Goal: Obtain resource: Download file/media

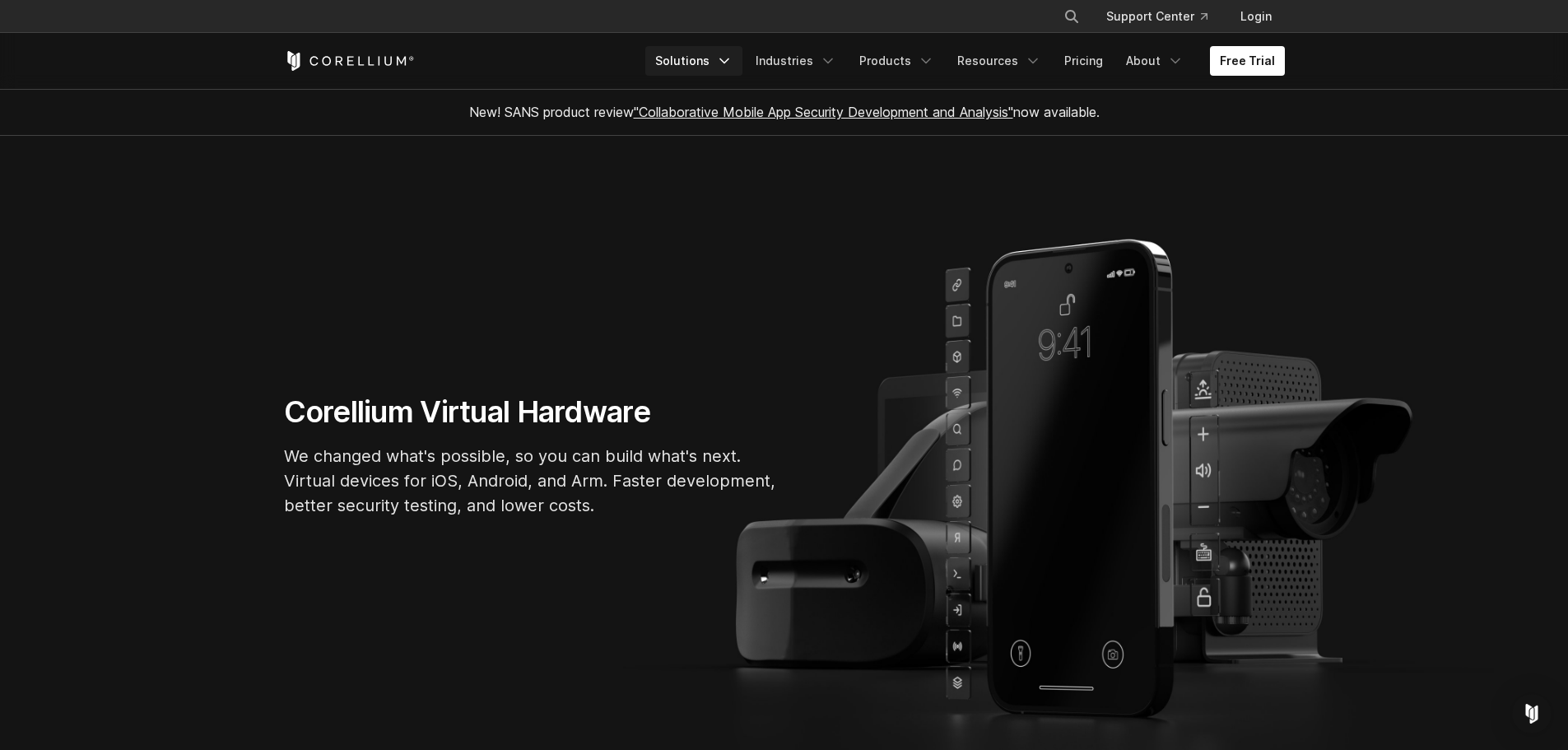
click at [716, 56] on link "Solutions" at bounding box center [694, 60] width 97 height 30
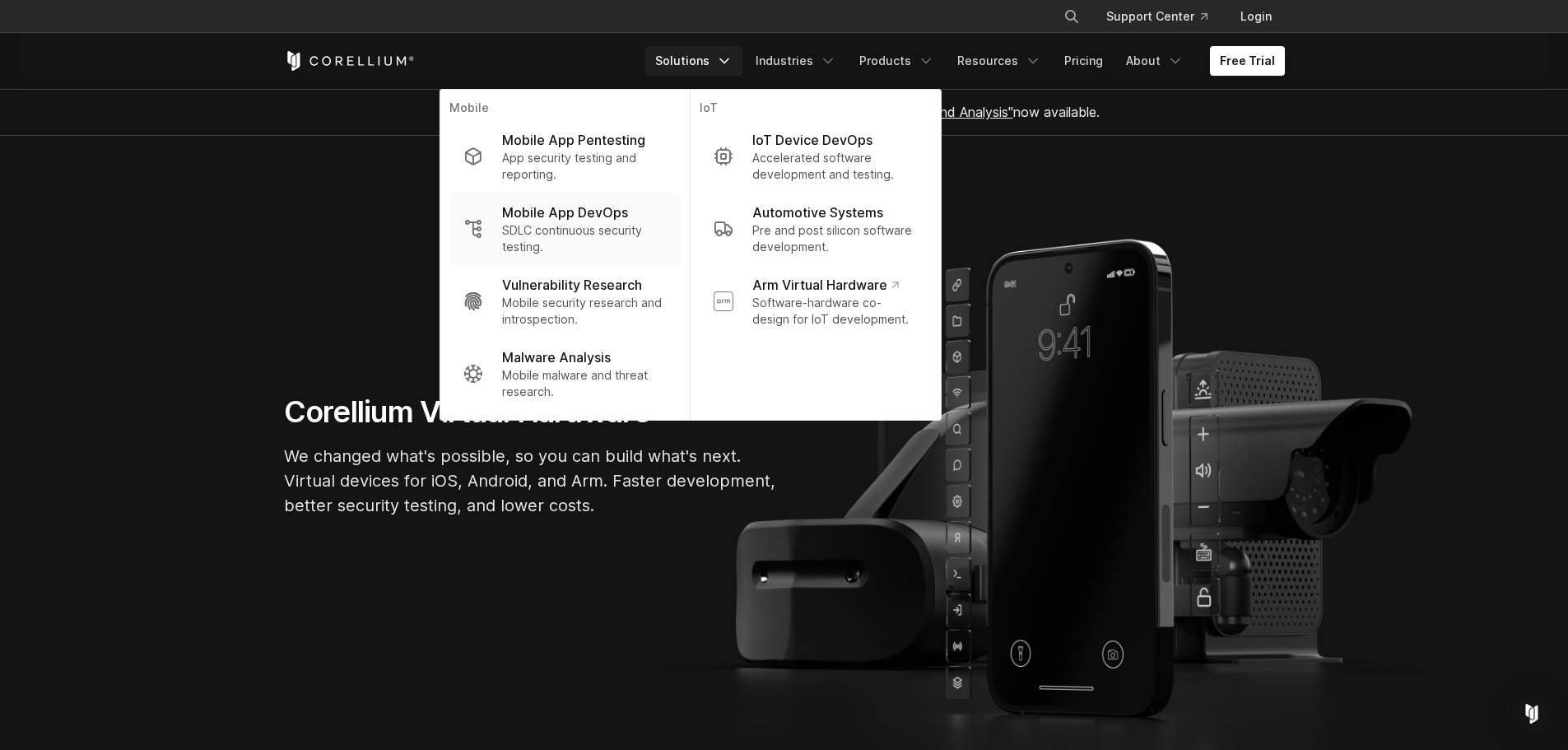
click at [584, 232] on p "SDLC continuous security testing." at bounding box center [584, 239] width 164 height 33
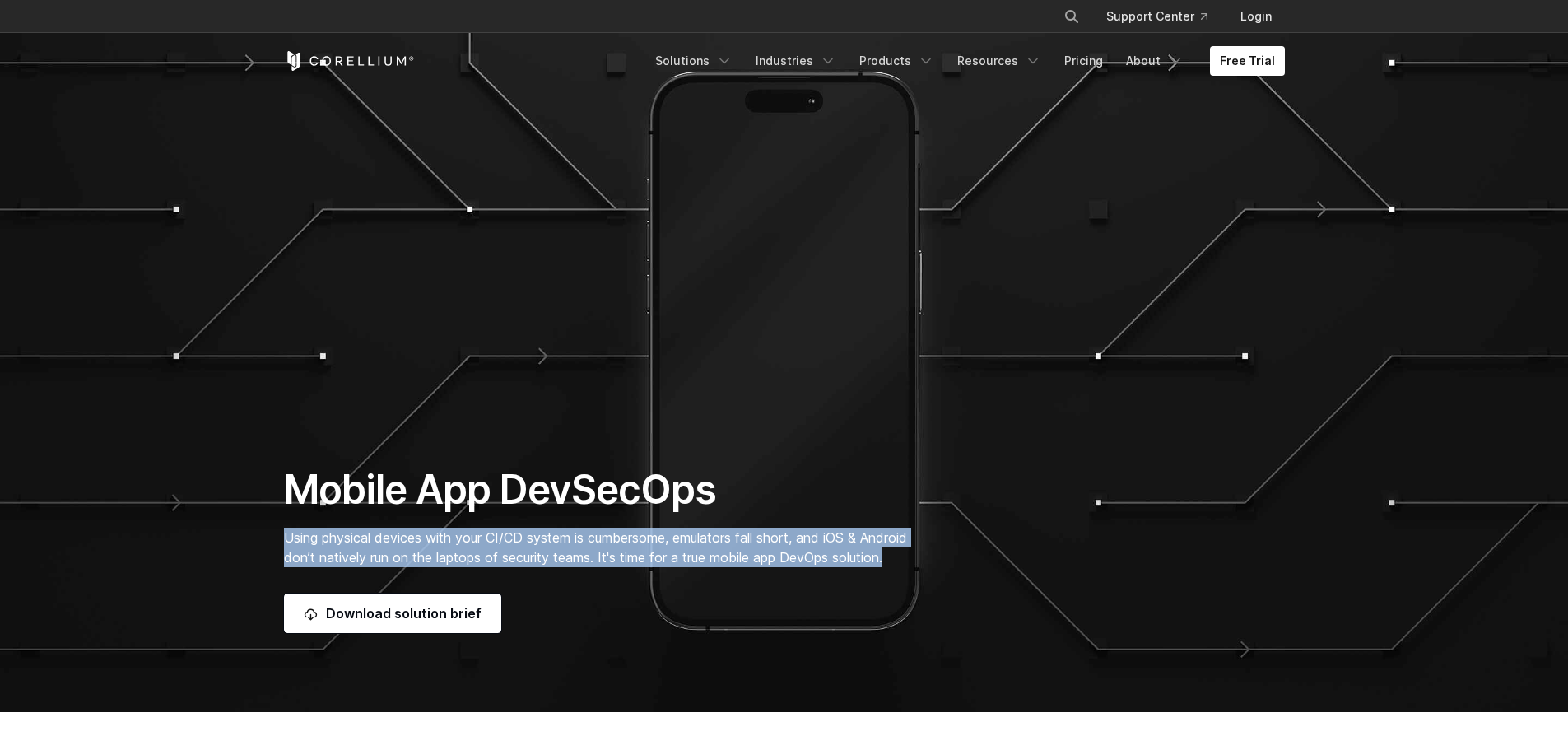
drag, startPoint x: 894, startPoint y: 558, endPoint x: 284, endPoint y: 541, distance: 610.2
click at [284, 541] on p "Using physical devices with your CI/CD system is cumbersome, emulators fall sho…" at bounding box center [612, 548] width 657 height 40
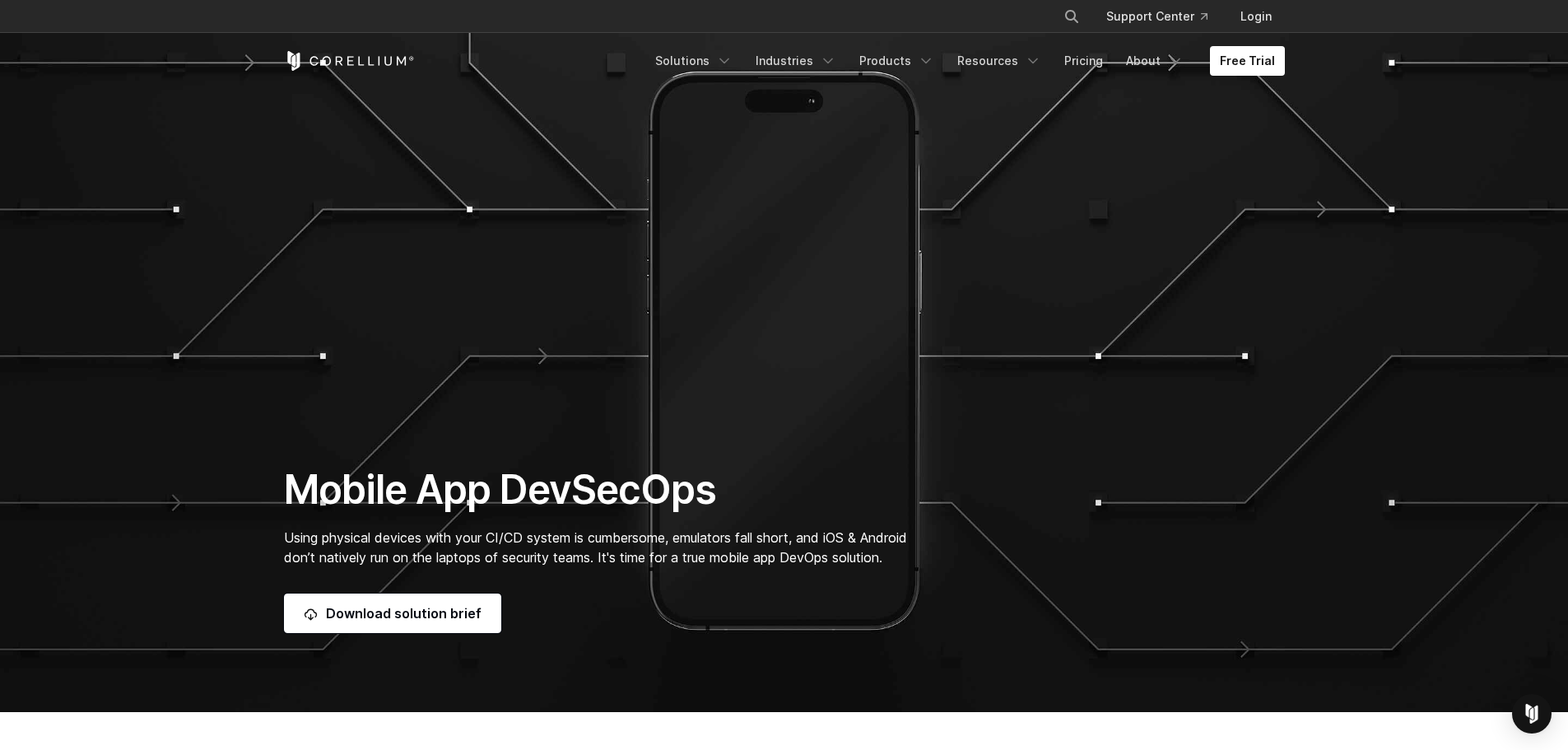
click at [596, 607] on div "Download solution brief" at bounding box center [612, 614] width 657 height 40
click at [425, 614] on link "Download solution brief" at bounding box center [392, 614] width 217 height 40
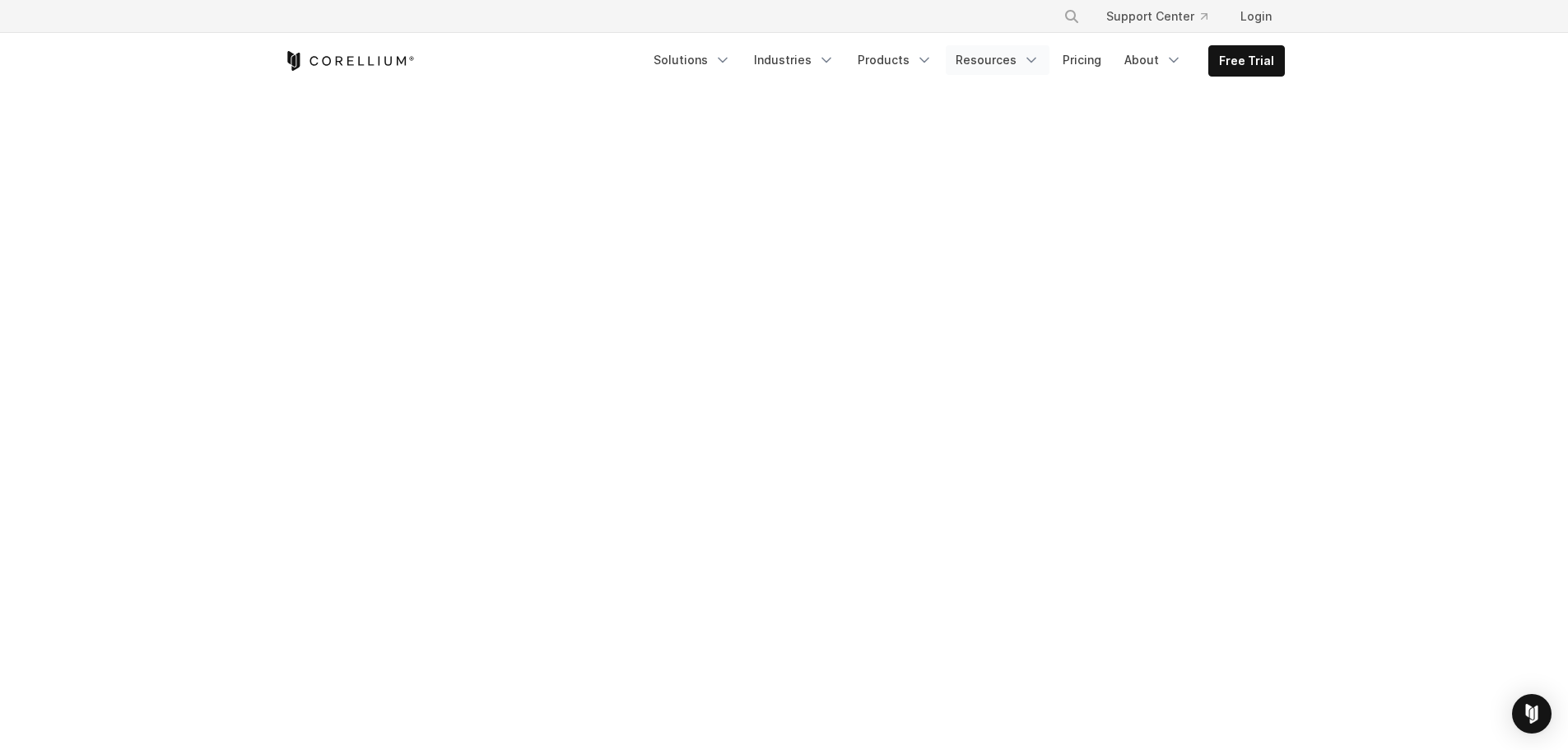
click at [1016, 61] on link "Resources" at bounding box center [997, 60] width 104 height 30
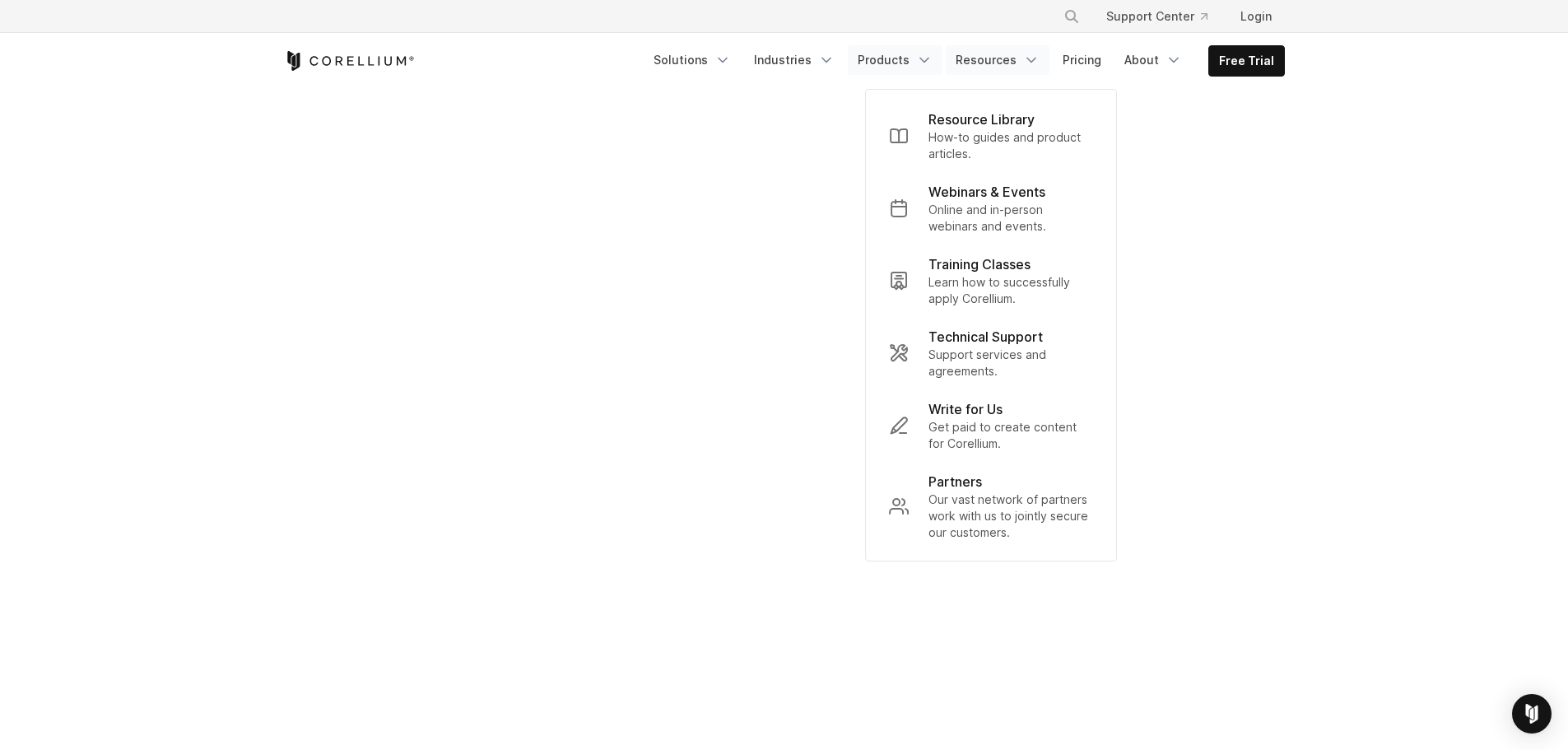
click at [916, 58] on link "Products" at bounding box center [894, 60] width 94 height 30
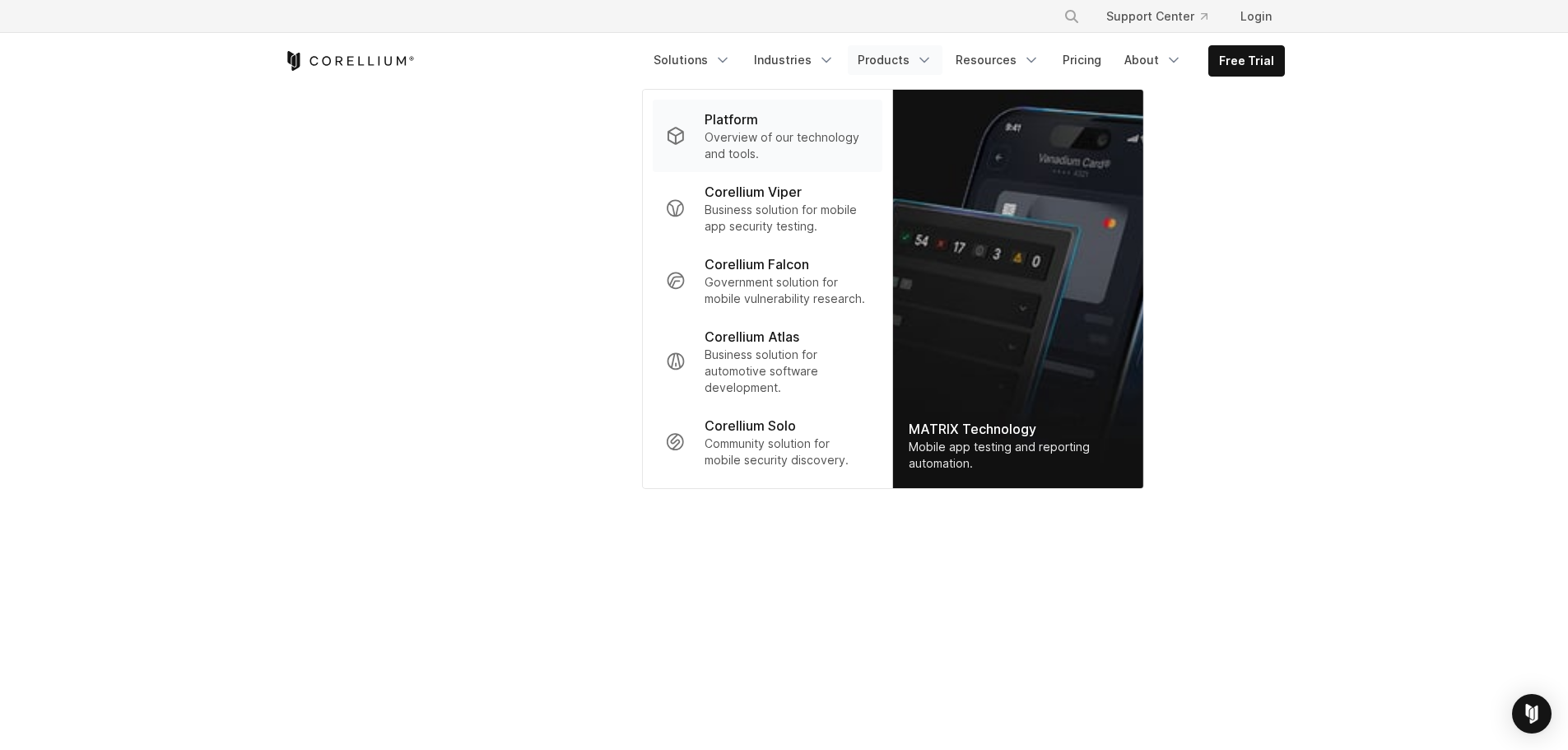
click at [743, 128] on p "Platform" at bounding box center [732, 119] width 53 height 20
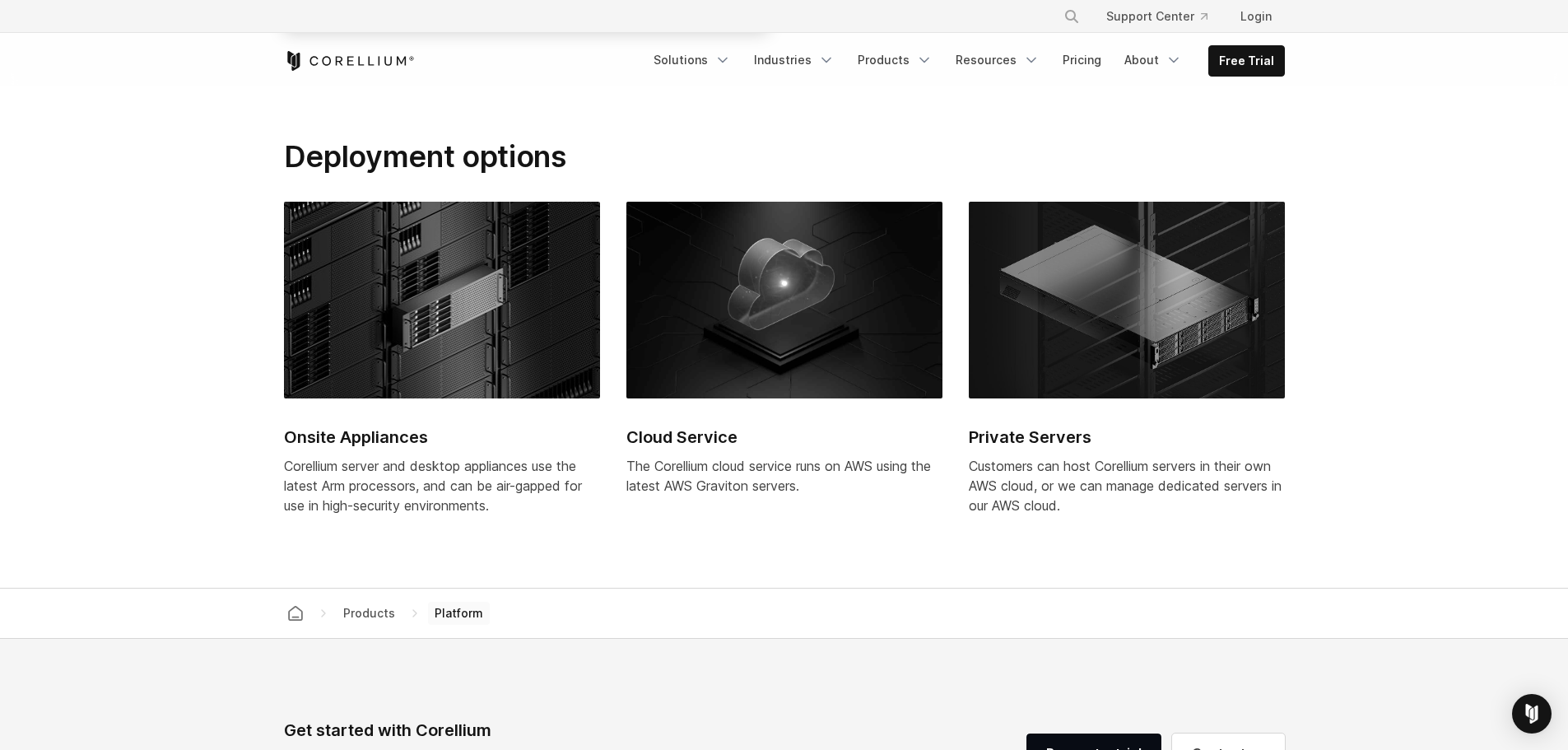
scroll to position [7191, 0]
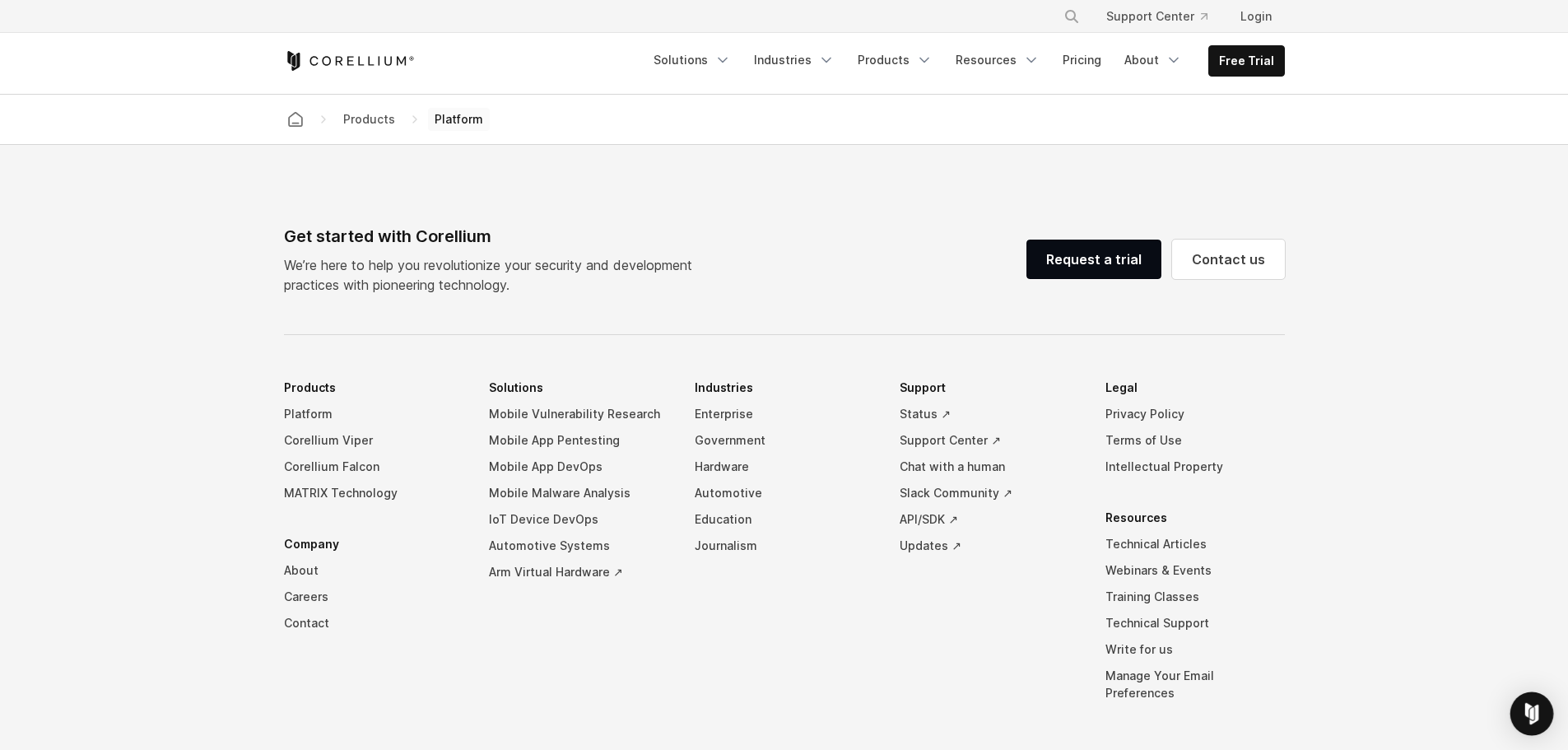
click at [1536, 709] on img "Open Intercom Messenger" at bounding box center [1532, 714] width 21 height 21
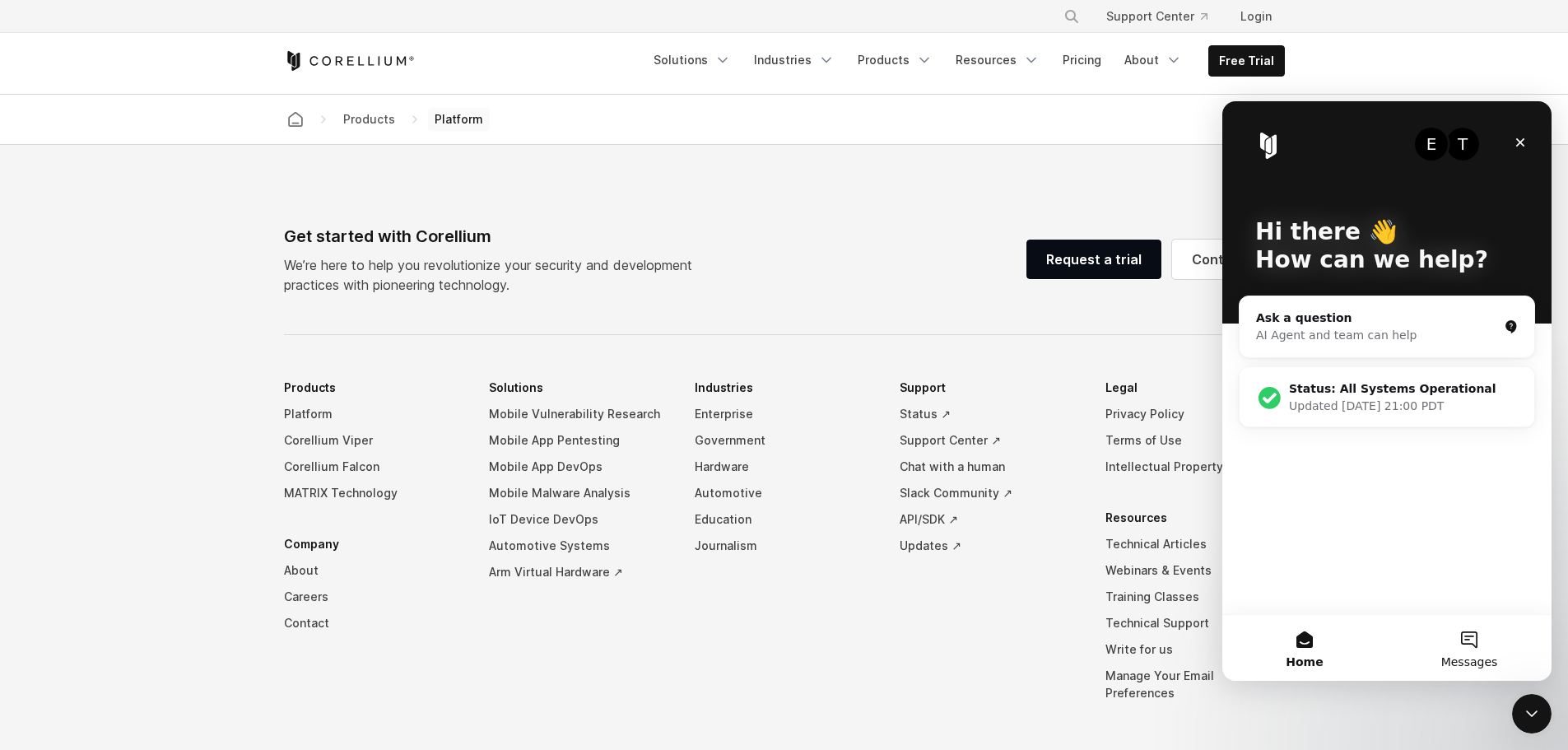
scroll to position [0, 0]
click at [1397, 724] on footer "Get started with Corellium We’re here to help you revolutionize your security a…" at bounding box center [784, 514] width 1568 height 739
click at [1528, 715] on icon "Close Intercom Messenger" at bounding box center [1529, 711] width 20 height 20
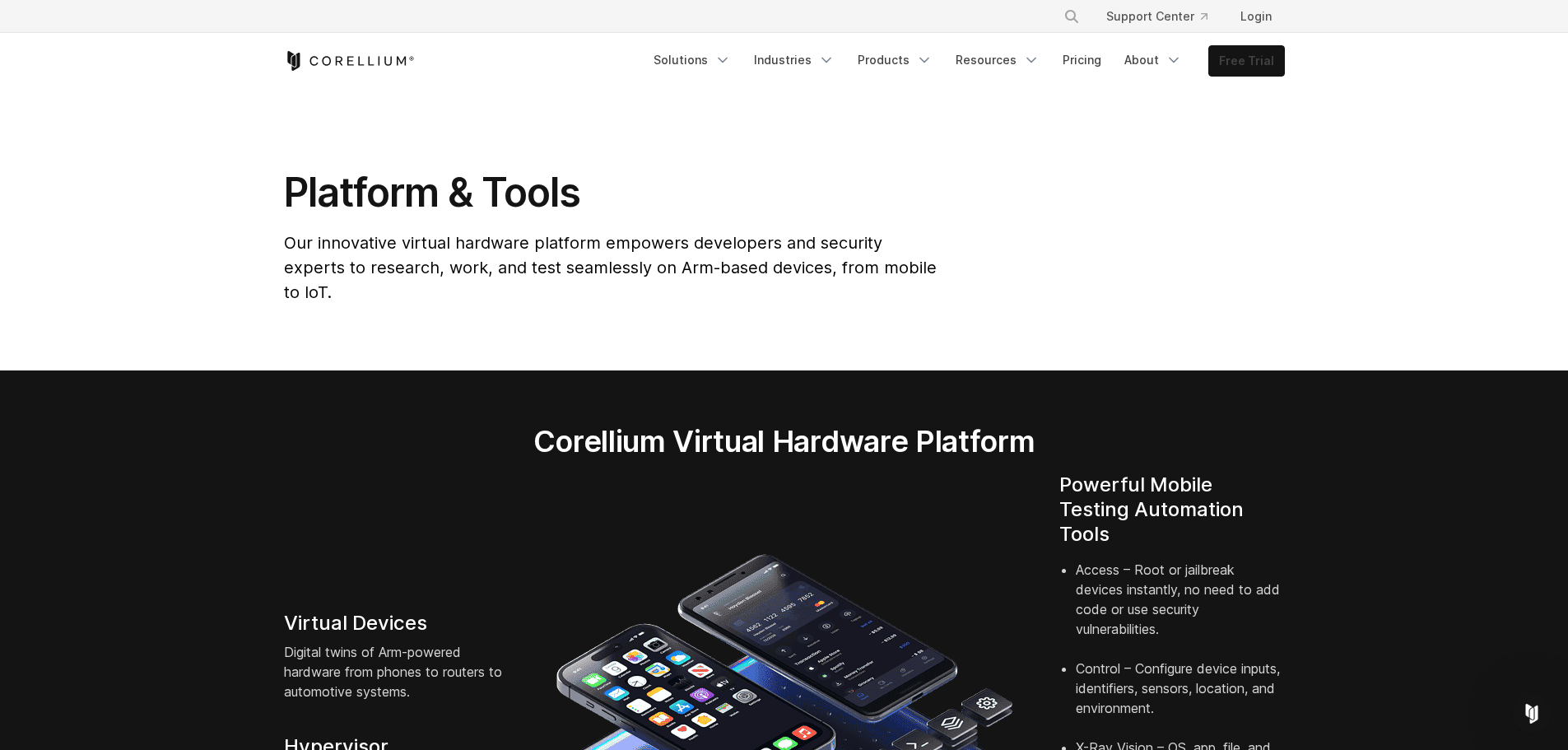
click at [1262, 58] on link "Free Trial" at bounding box center [1246, 60] width 75 height 30
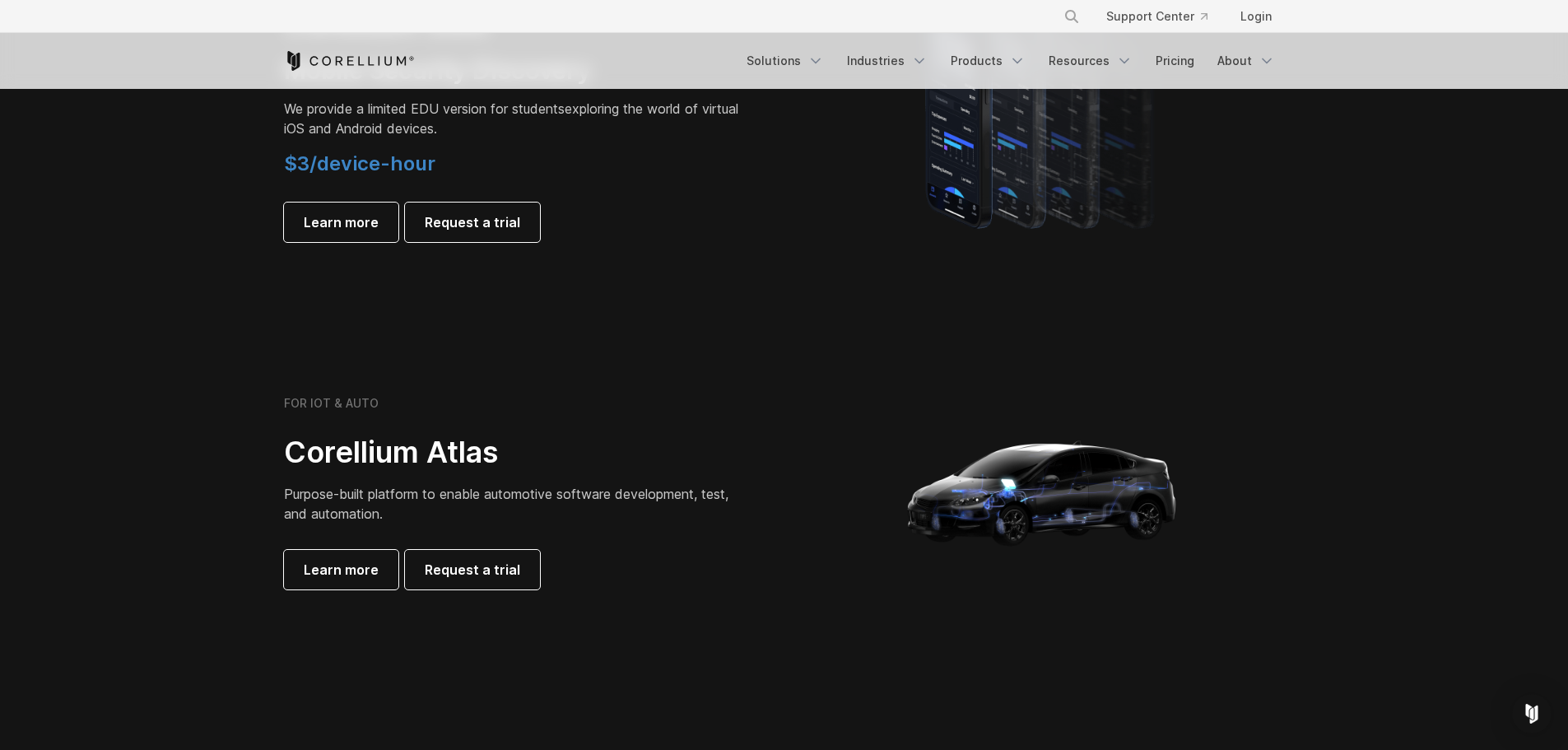
scroll to position [1591, 0]
